Goal: Task Accomplishment & Management: Use online tool/utility

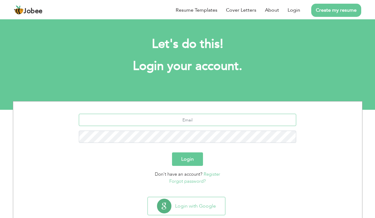
click at [217, 121] on input "text" at bounding box center [187, 120] width 217 height 12
type input "[EMAIL_ADDRESS][DOMAIN_NAME]"
click at [172, 152] on button "Login" at bounding box center [187, 158] width 31 height 13
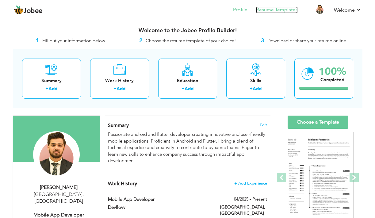
click at [279, 9] on link "Resume Templates" at bounding box center [277, 9] width 42 height 7
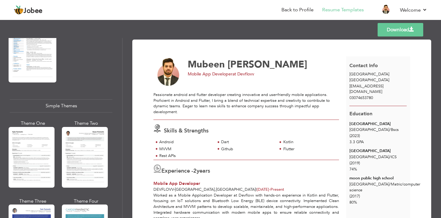
scroll to position [1022, 0]
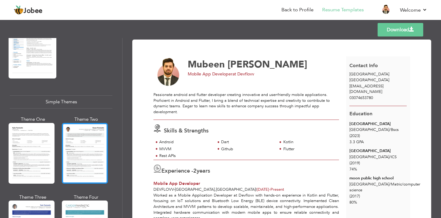
click at [70, 160] on div at bounding box center [85, 153] width 46 height 61
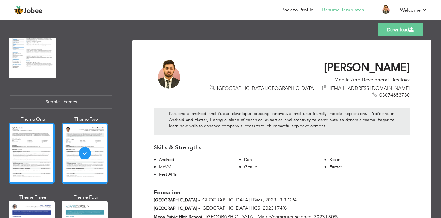
click at [43, 154] on div at bounding box center [32, 153] width 46 height 61
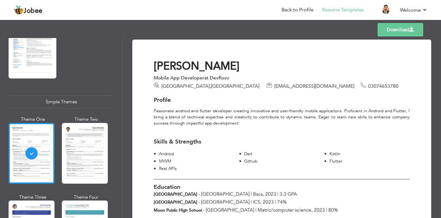
click at [58, 158] on div "Theme One Theme Two Theme Three Theme Four" at bounding box center [59, 193] width 99 height 155
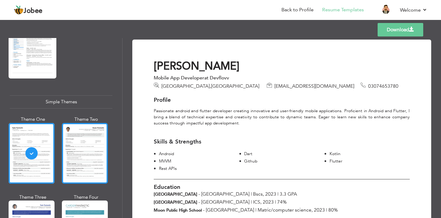
click at [78, 158] on div at bounding box center [85, 153] width 46 height 61
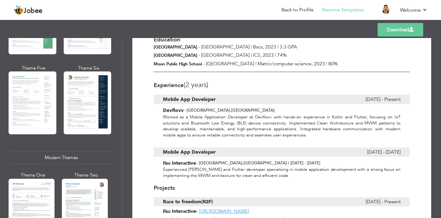
scroll to position [164, 0]
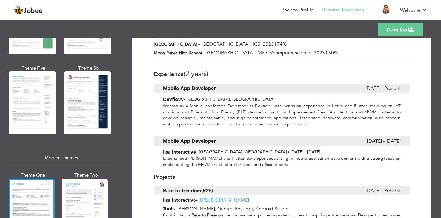
click at [27, 196] on div at bounding box center [32, 209] width 46 height 61
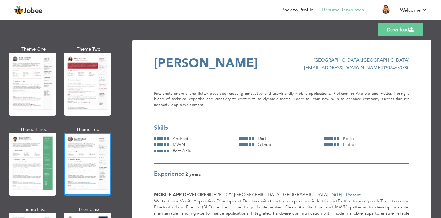
scroll to position [3, 0]
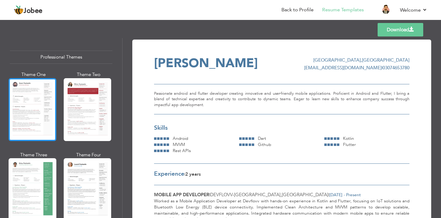
click at [15, 114] on div at bounding box center [33, 109] width 48 height 63
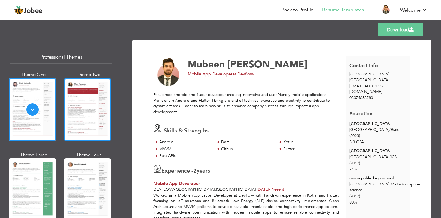
click at [70, 115] on div at bounding box center [88, 109] width 48 height 63
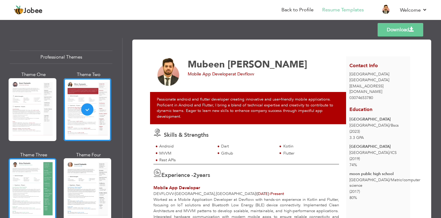
click at [35, 187] on div at bounding box center [33, 189] width 48 height 63
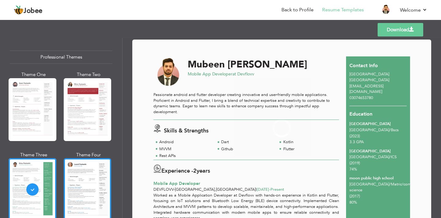
click at [71, 188] on div at bounding box center [88, 189] width 48 height 63
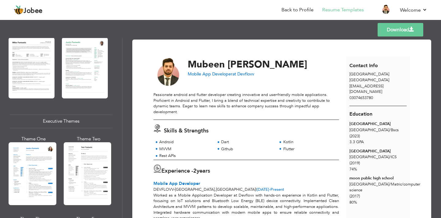
scroll to position [390, 0]
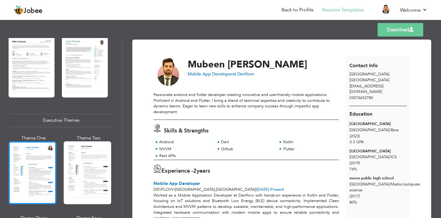
click at [42, 159] on div at bounding box center [33, 172] width 48 height 63
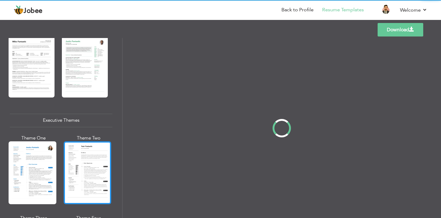
scroll to position [389, 0]
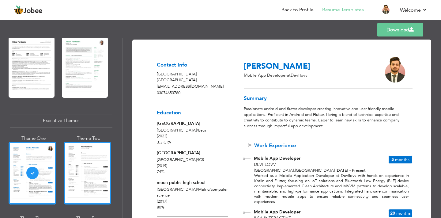
click at [91, 178] on div at bounding box center [88, 173] width 48 height 63
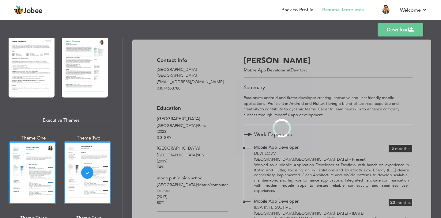
click at [38, 170] on div at bounding box center [33, 172] width 48 height 63
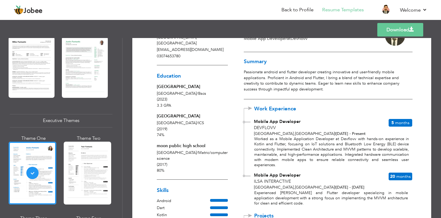
scroll to position [0, 0]
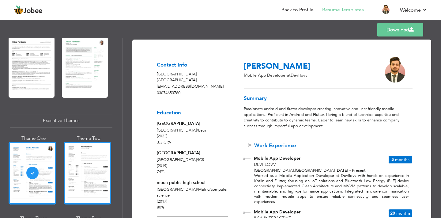
click at [106, 180] on div at bounding box center [88, 173] width 48 height 63
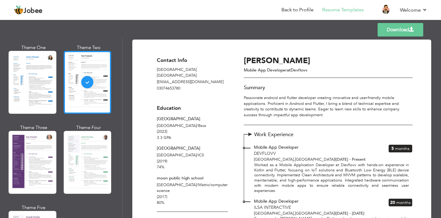
scroll to position [483, 0]
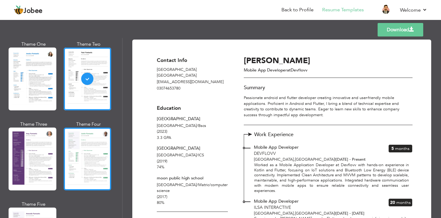
click at [93, 169] on div at bounding box center [88, 158] width 48 height 63
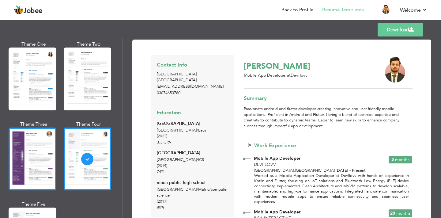
click at [39, 160] on div at bounding box center [33, 158] width 48 height 63
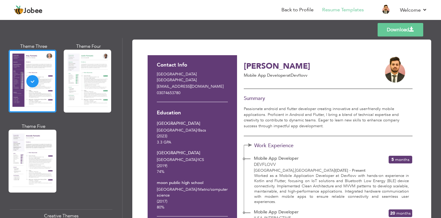
scroll to position [562, 0]
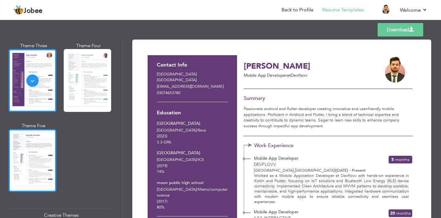
click at [44, 165] on div at bounding box center [33, 160] width 48 height 63
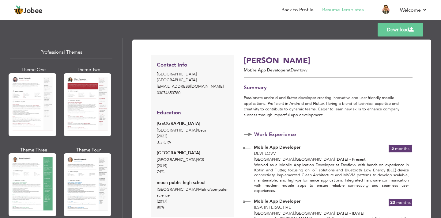
scroll to position [0, 0]
